Goal: Book appointment/travel/reservation

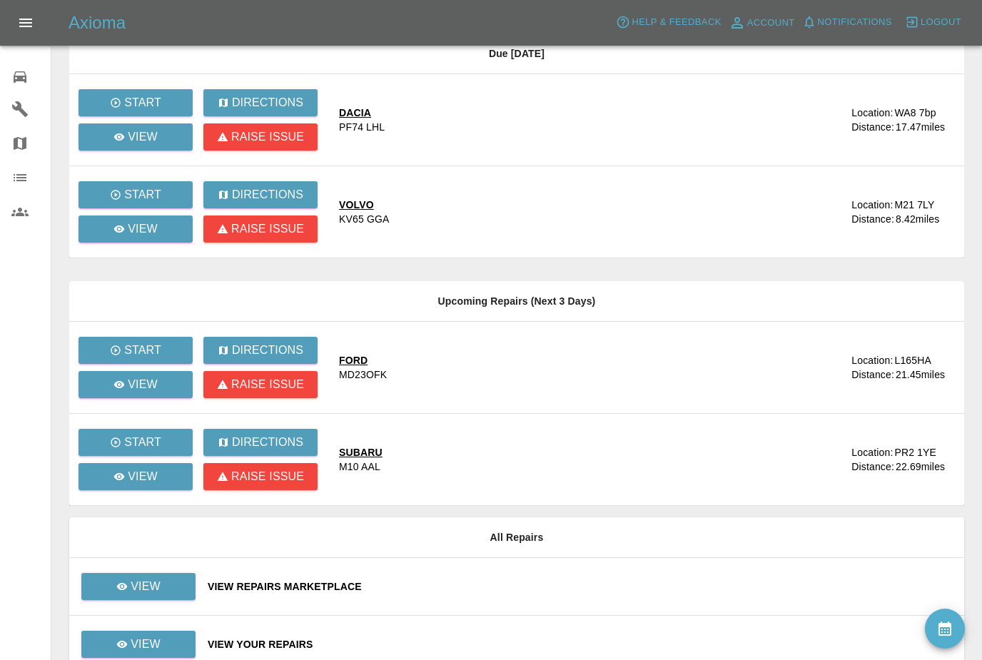
scroll to position [384, 0]
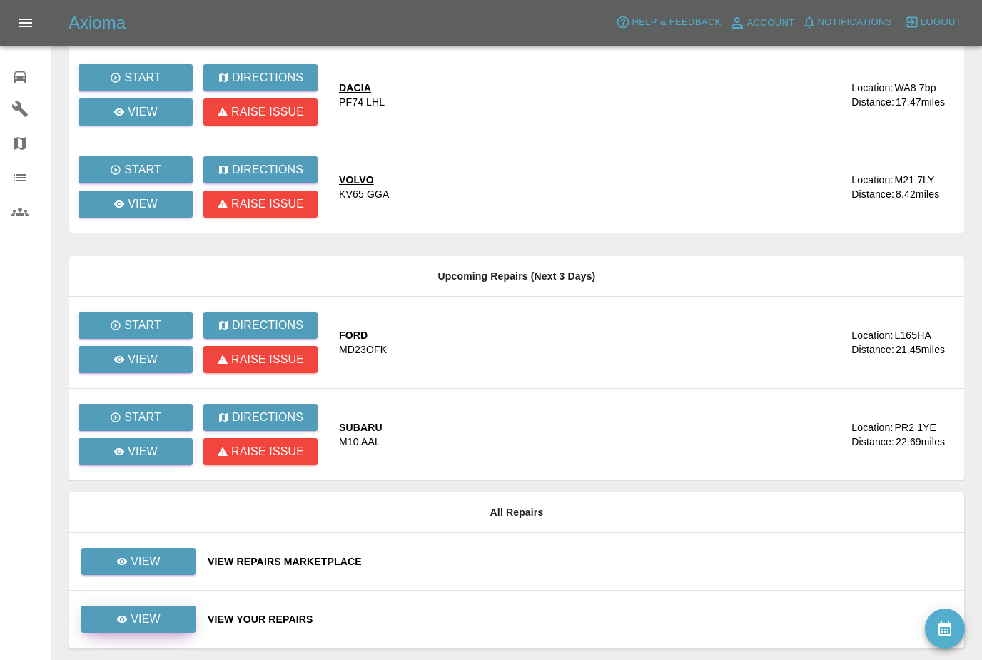
click at [154, 616] on p "View" at bounding box center [146, 619] width 30 height 17
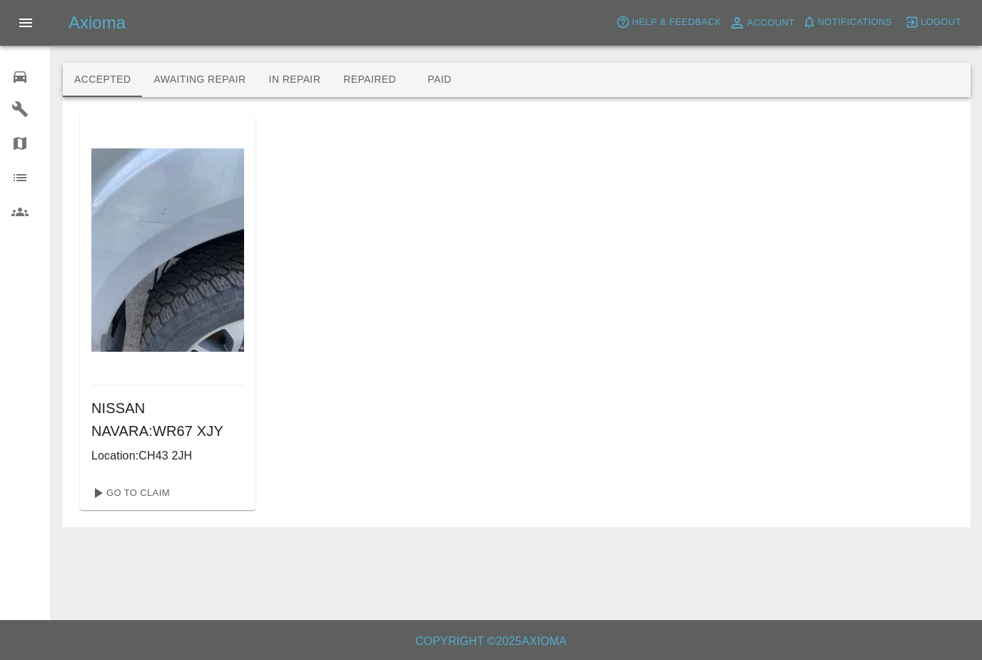
click at [223, 86] on button "Awaiting Repair" at bounding box center [199, 80] width 115 height 34
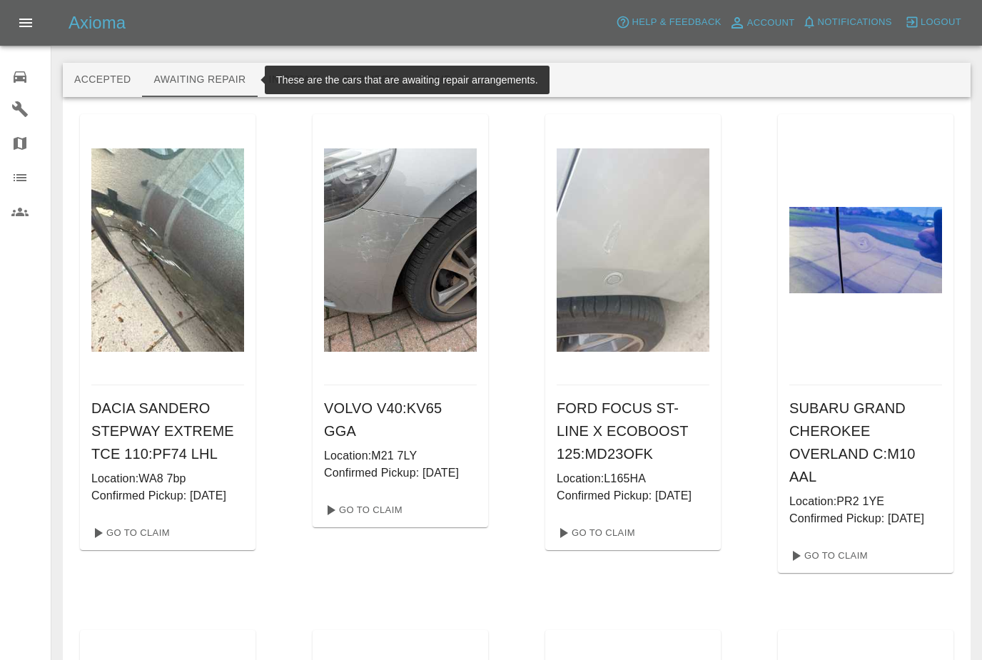
click at [111, 78] on button "Accepted" at bounding box center [102, 80] width 79 height 34
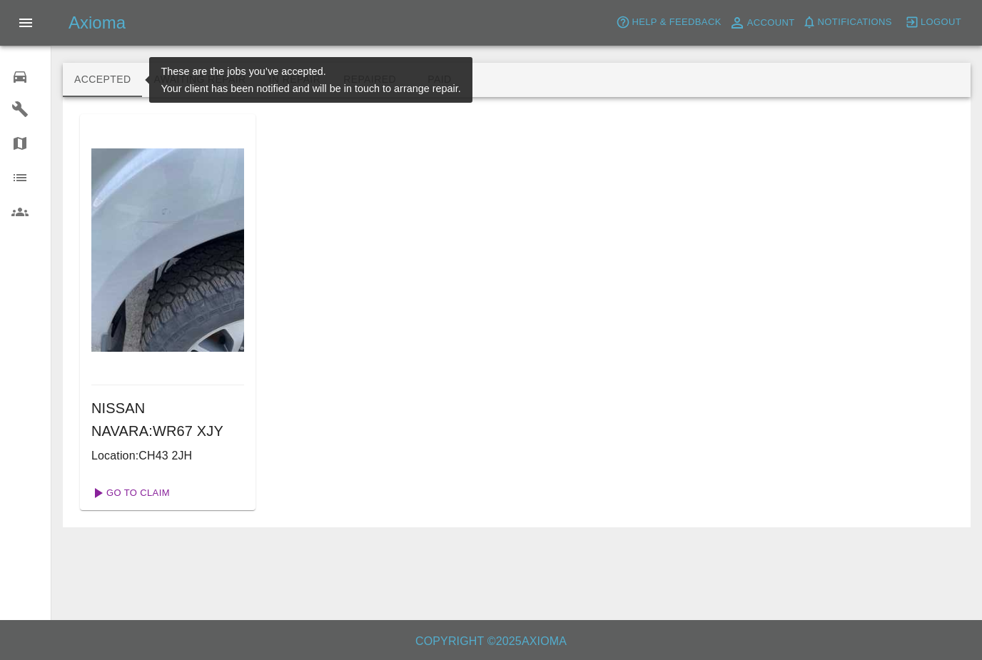
click at [154, 488] on link "Go To Claim" at bounding box center [130, 493] width 88 height 23
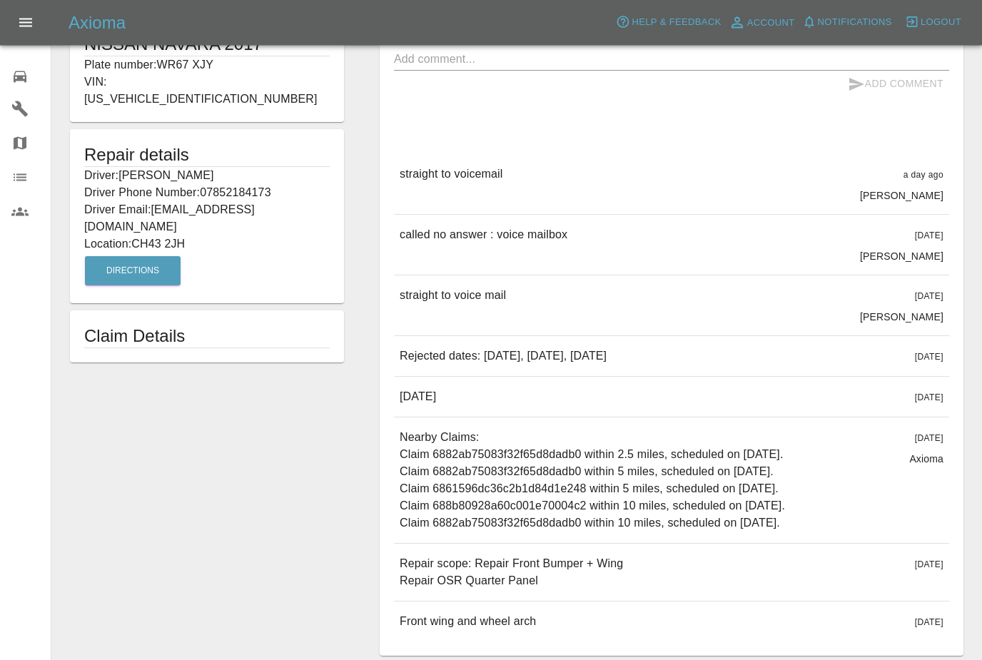
scroll to position [318, 0]
click at [567, 622] on div "Front wing and wheel arch 6 days ago" at bounding box center [671, 622] width 555 height 40
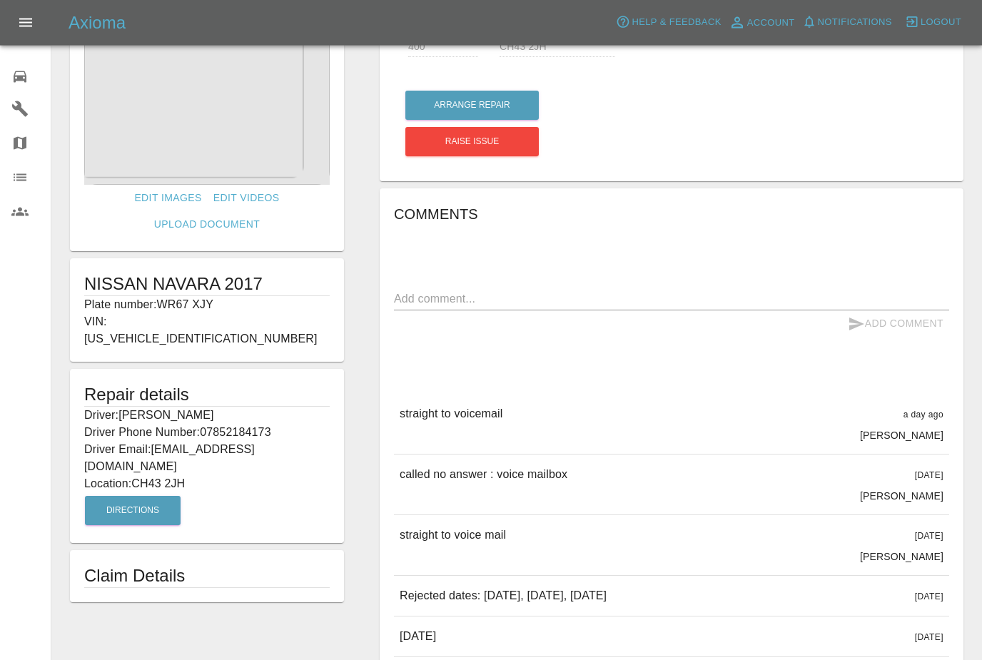
scroll to position [78, 0]
click at [510, 109] on button "Arrange Repair" at bounding box center [473, 105] width 134 height 29
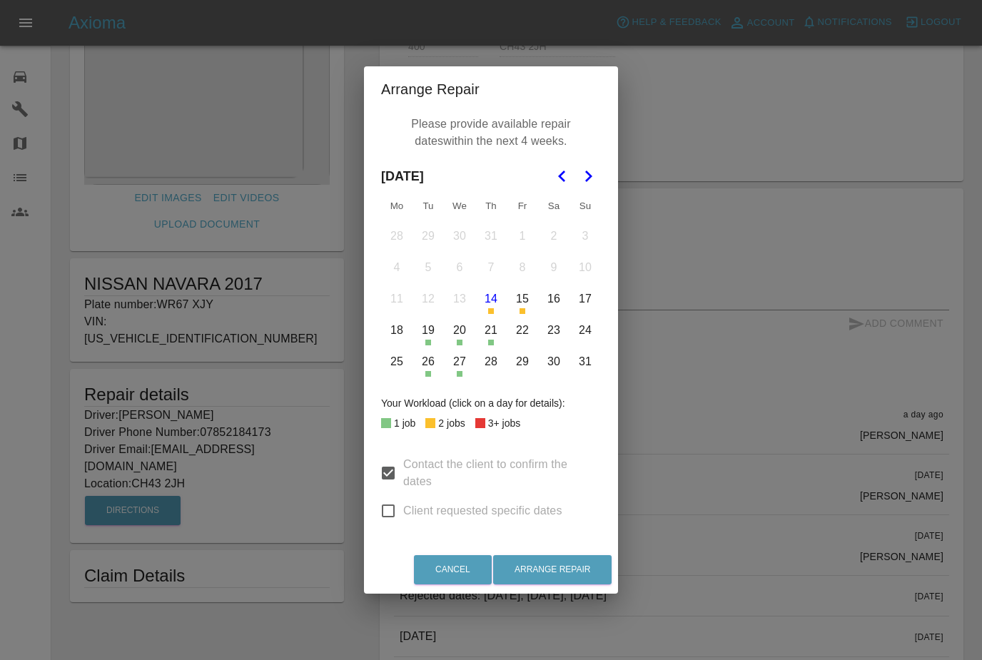
click at [457, 377] on button "27" at bounding box center [460, 362] width 30 height 30
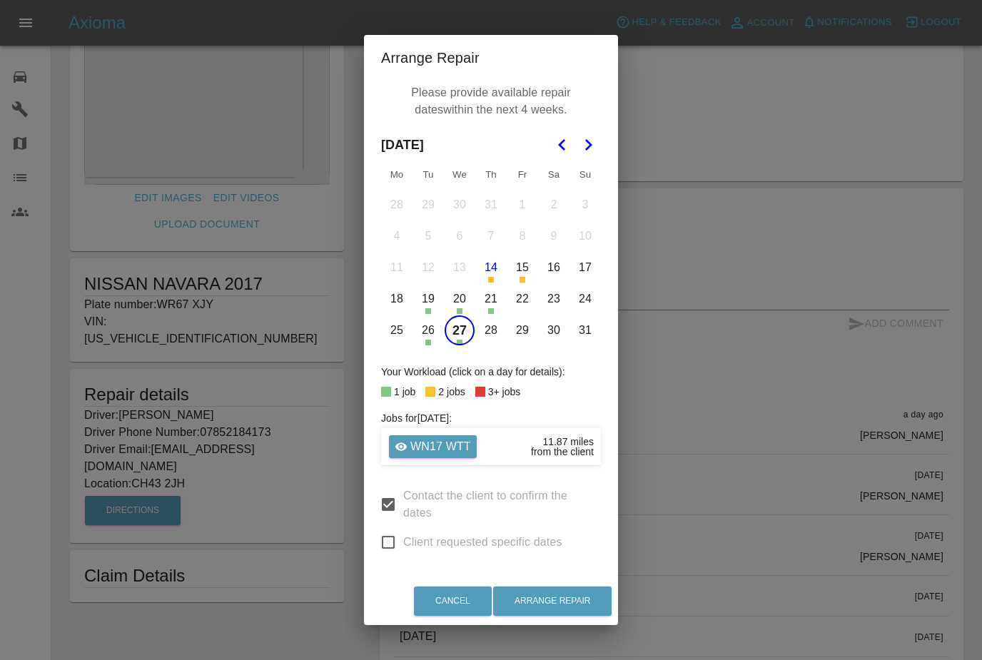
click at [571, 616] on button "Arrange Repair" at bounding box center [552, 601] width 119 height 29
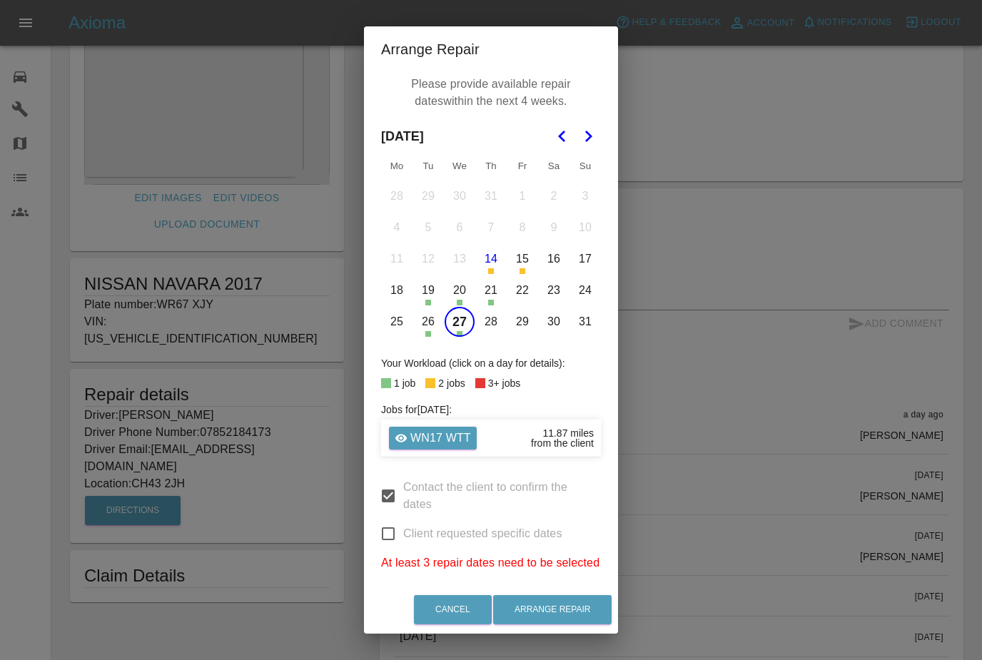
click at [588, 142] on polygon "Go to the Next Month" at bounding box center [588, 136] width 7 height 11
click at [434, 211] on button "2" at bounding box center [428, 196] width 30 height 30
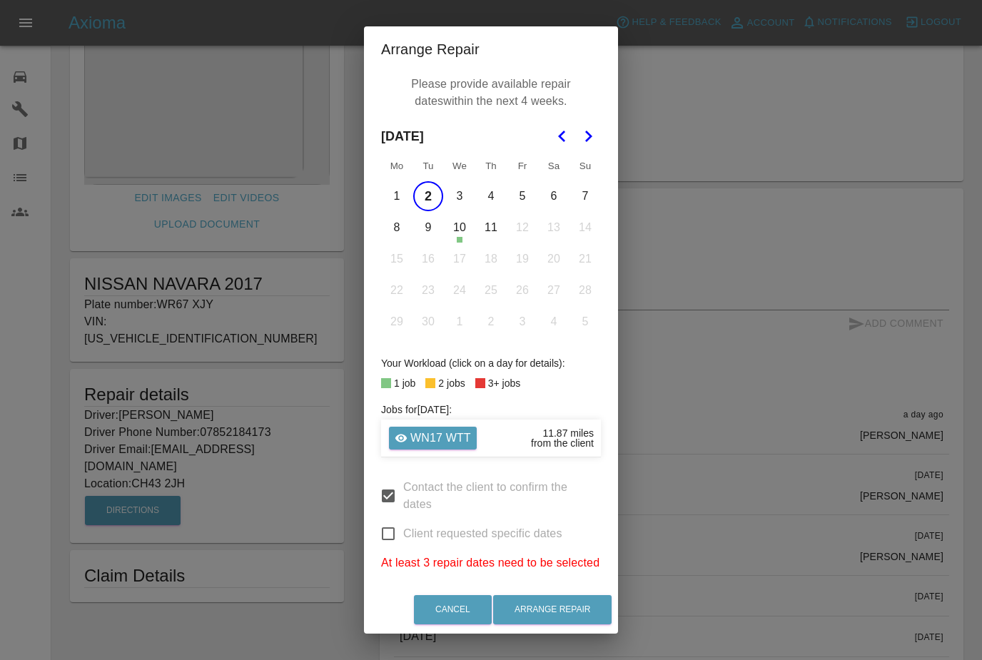
click at [433, 211] on button "2" at bounding box center [428, 196] width 30 height 30
click at [430, 211] on button "2" at bounding box center [428, 196] width 30 height 30
click at [461, 211] on button "3" at bounding box center [460, 196] width 30 height 30
click at [487, 211] on button "4" at bounding box center [491, 196] width 30 height 30
click at [523, 211] on button "5" at bounding box center [523, 196] width 30 height 30
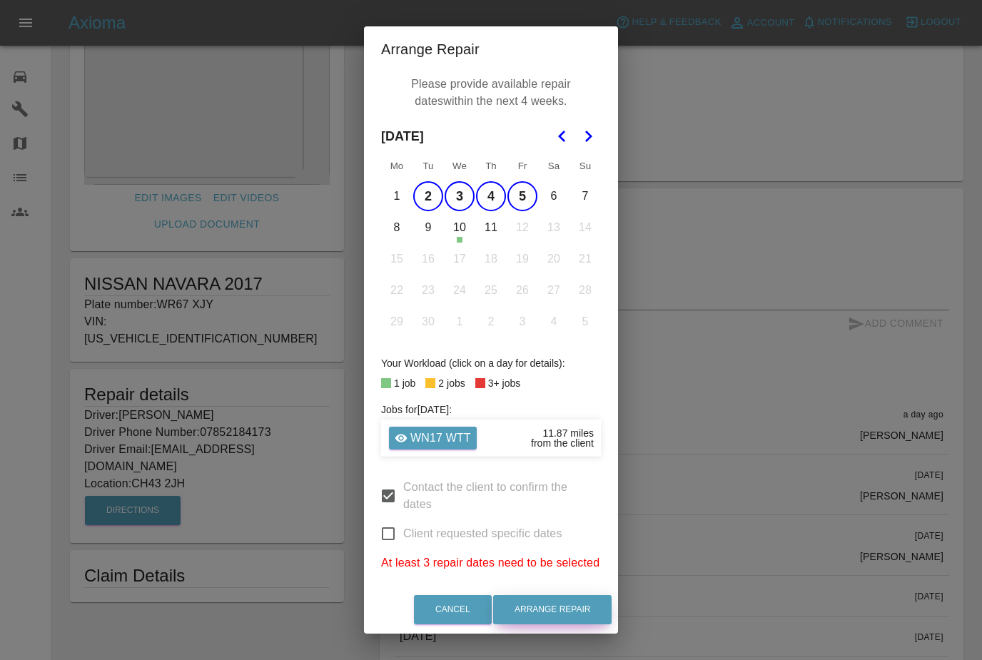
click at [578, 622] on button "Arrange Repair" at bounding box center [552, 609] width 119 height 29
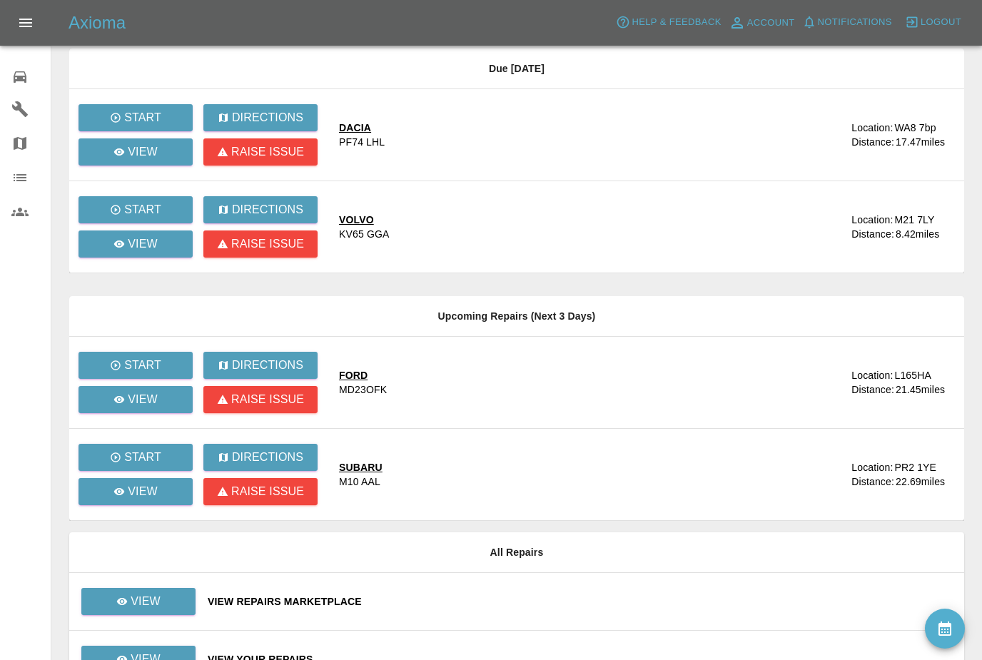
scroll to position [136, 0]
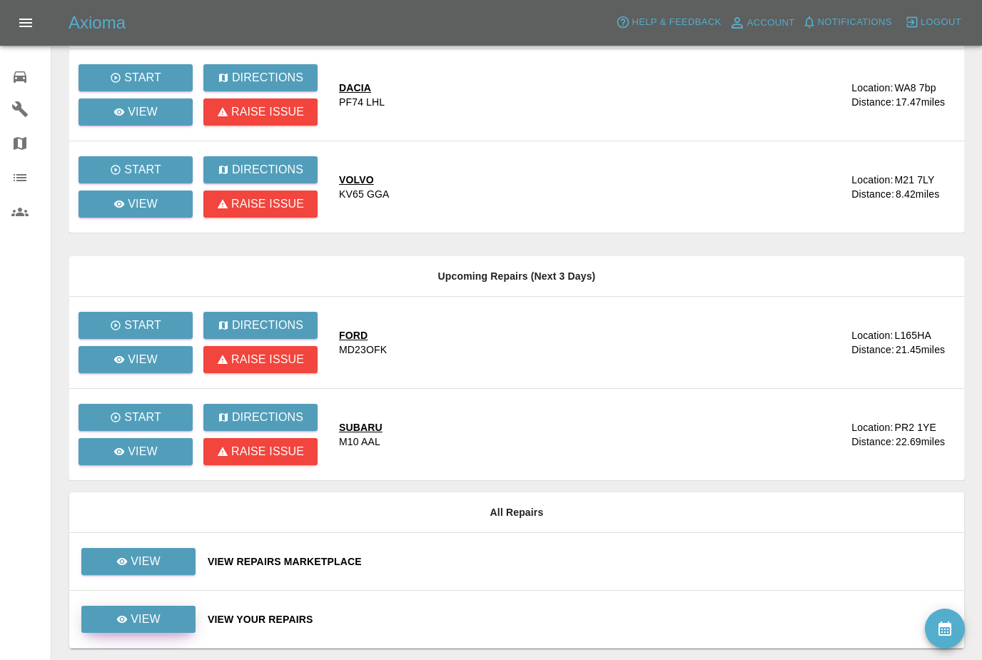
click at [157, 626] on p "View" at bounding box center [146, 619] width 30 height 17
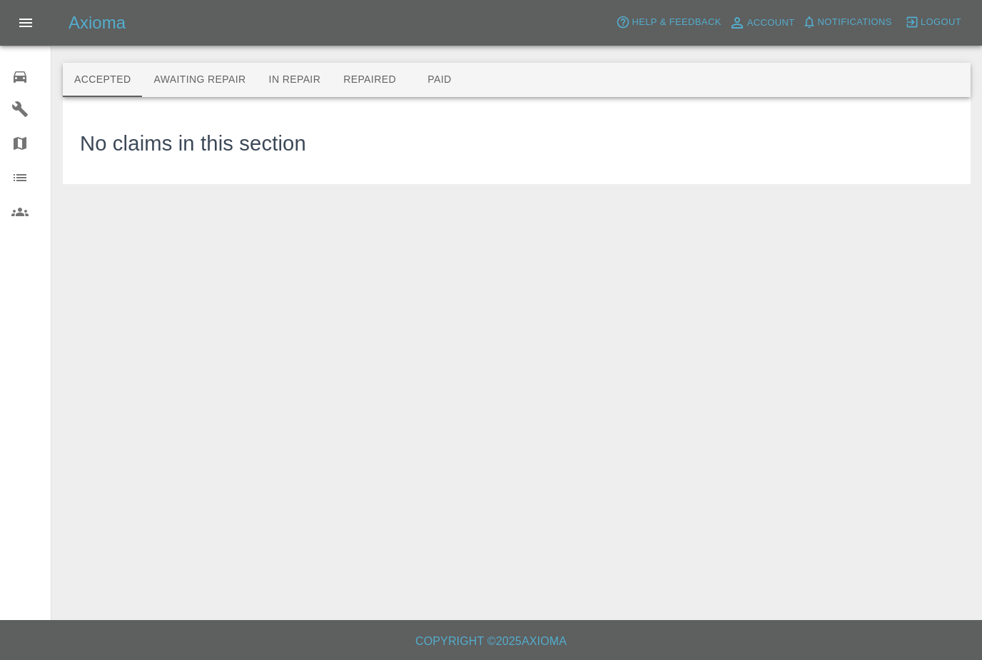
click at [202, 78] on button "Awaiting Repair" at bounding box center [199, 80] width 115 height 34
